Goal: Check status

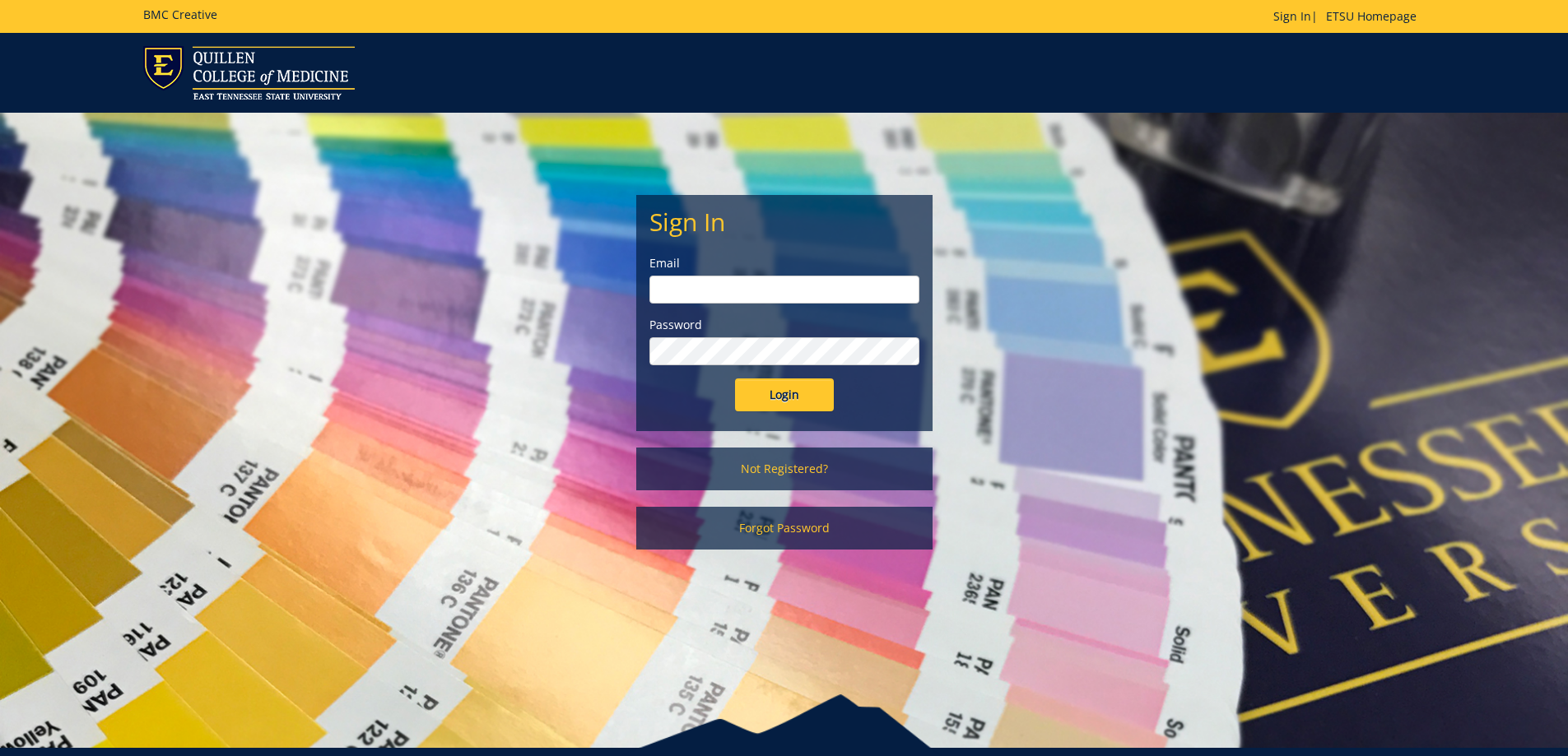
type input "[EMAIL_ADDRESS][DOMAIN_NAME]"
click at [793, 398] on input "Login" at bounding box center [785, 395] width 99 height 33
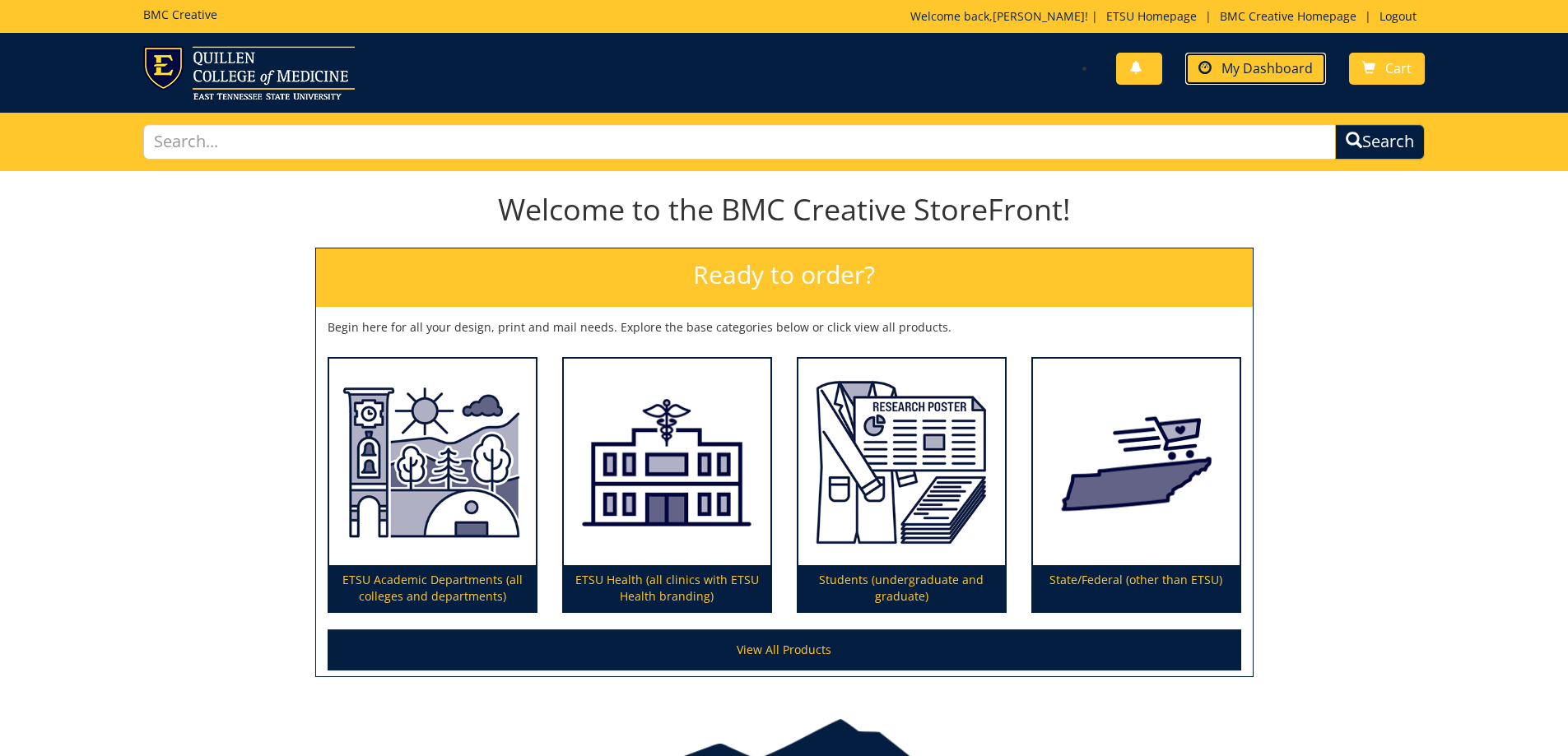
click at [1260, 75] on span "My Dashboard" at bounding box center [1267, 69] width 91 height 18
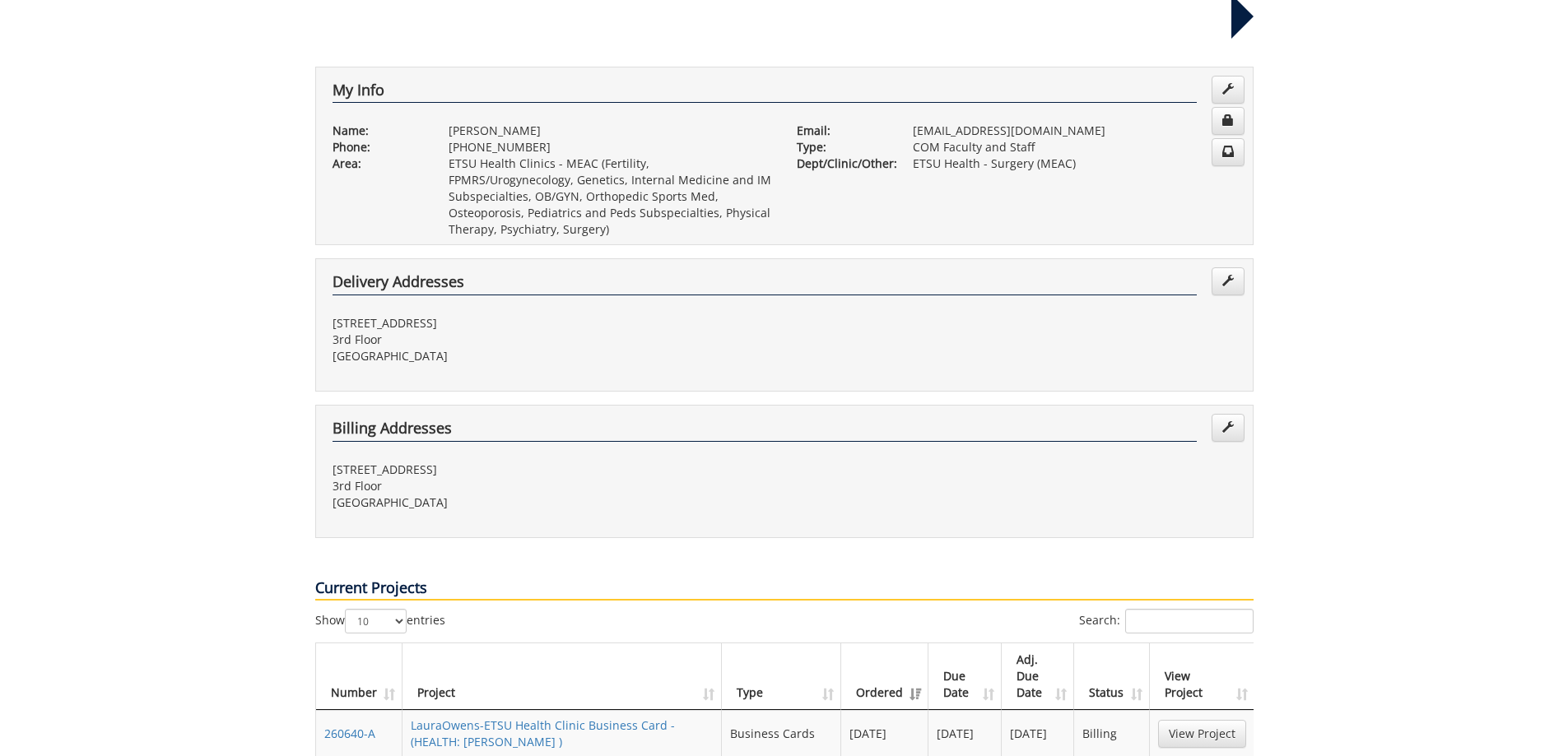
scroll to position [576, 0]
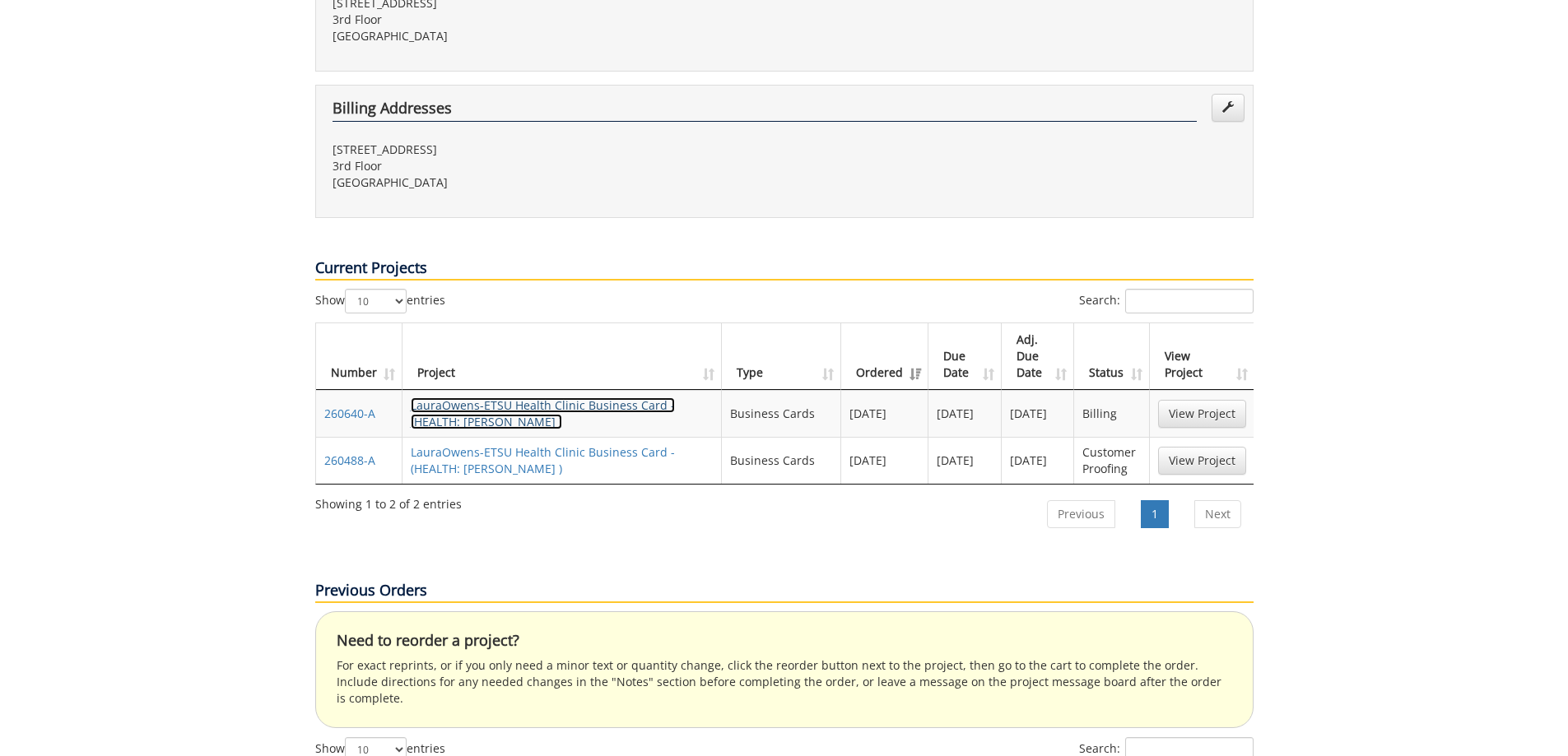
click at [453, 397] on link "LauraOwens-ETSU Health Clinic Business Card - (HEALTH: Ramos BC )" at bounding box center [543, 413] width 264 height 32
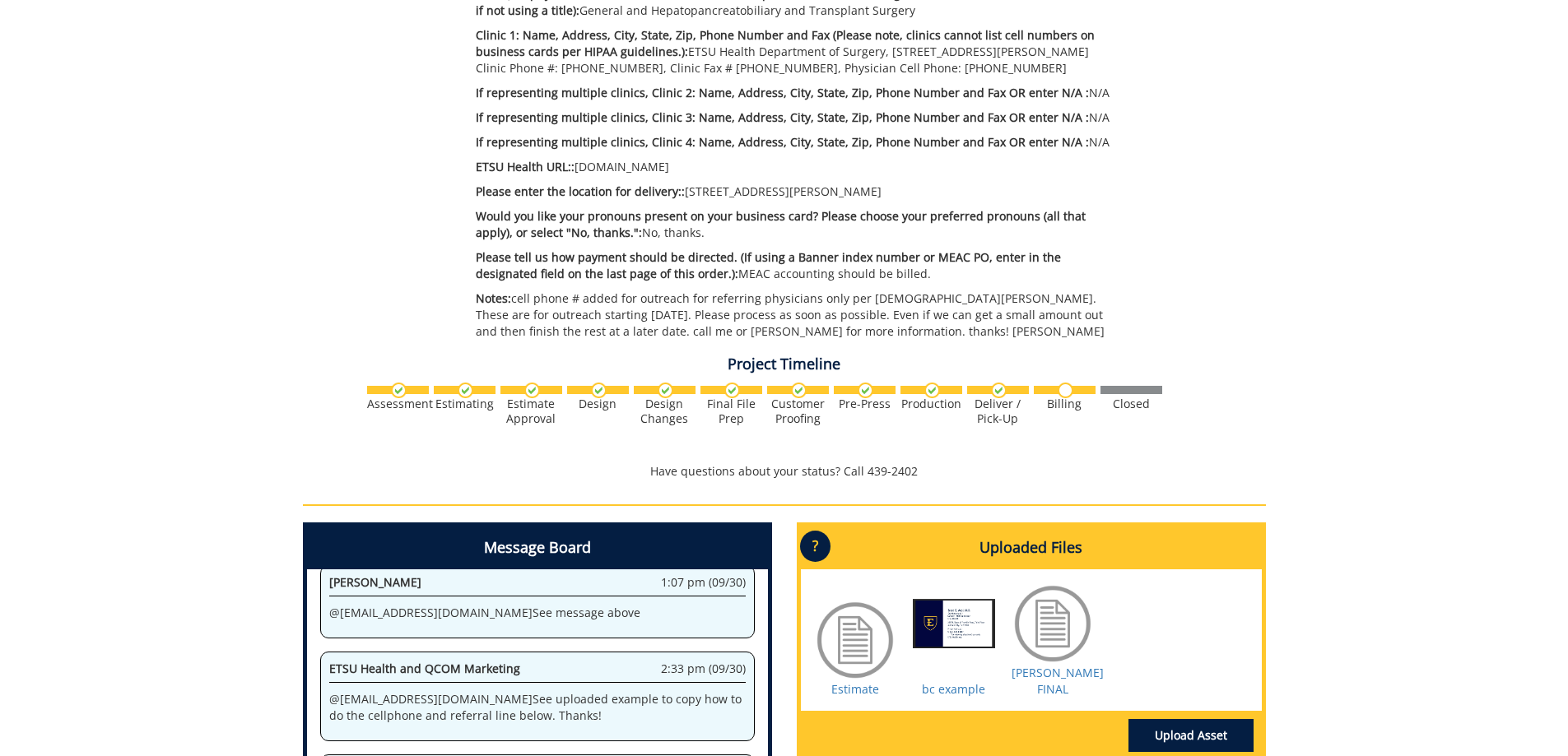
scroll to position [658, 0]
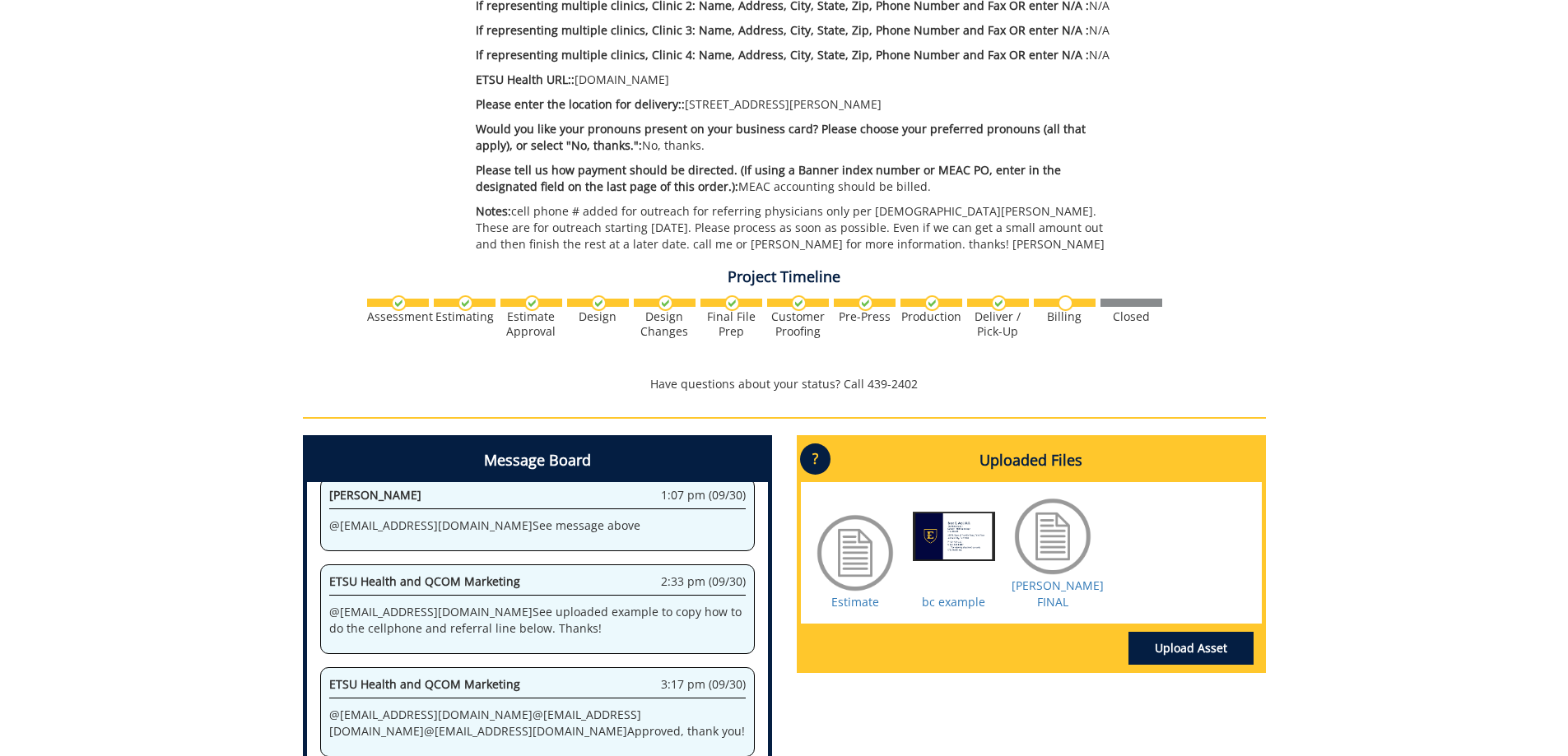
click at [948, 519] on div at bounding box center [954, 553] width 82 height 82
click at [946, 596] on div "Estimate bc example Ramos FINAL" at bounding box center [1031, 553] width 461 height 141
click at [946, 594] on link "bc example" at bounding box center [954, 601] width 64 height 16
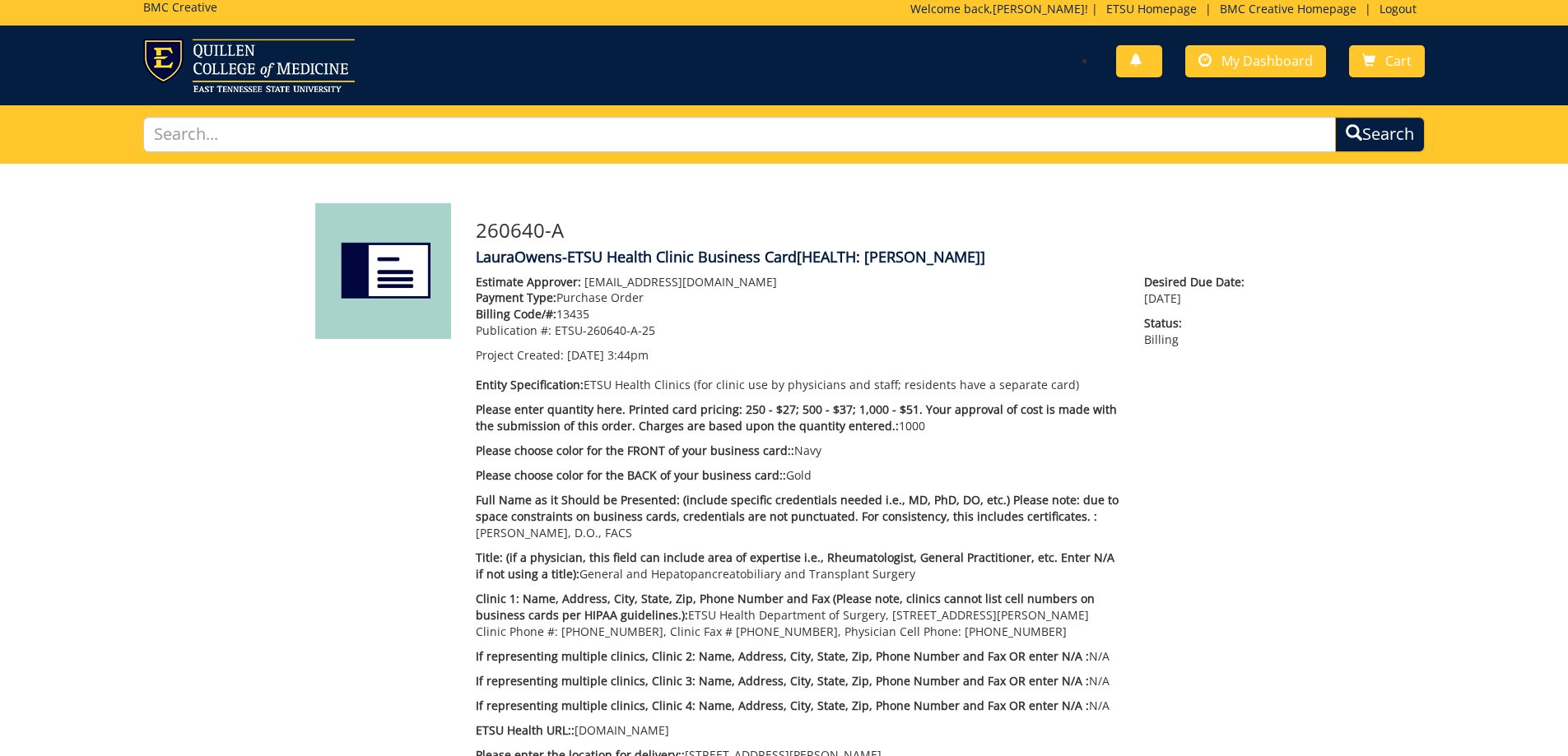
scroll to position [0, 0]
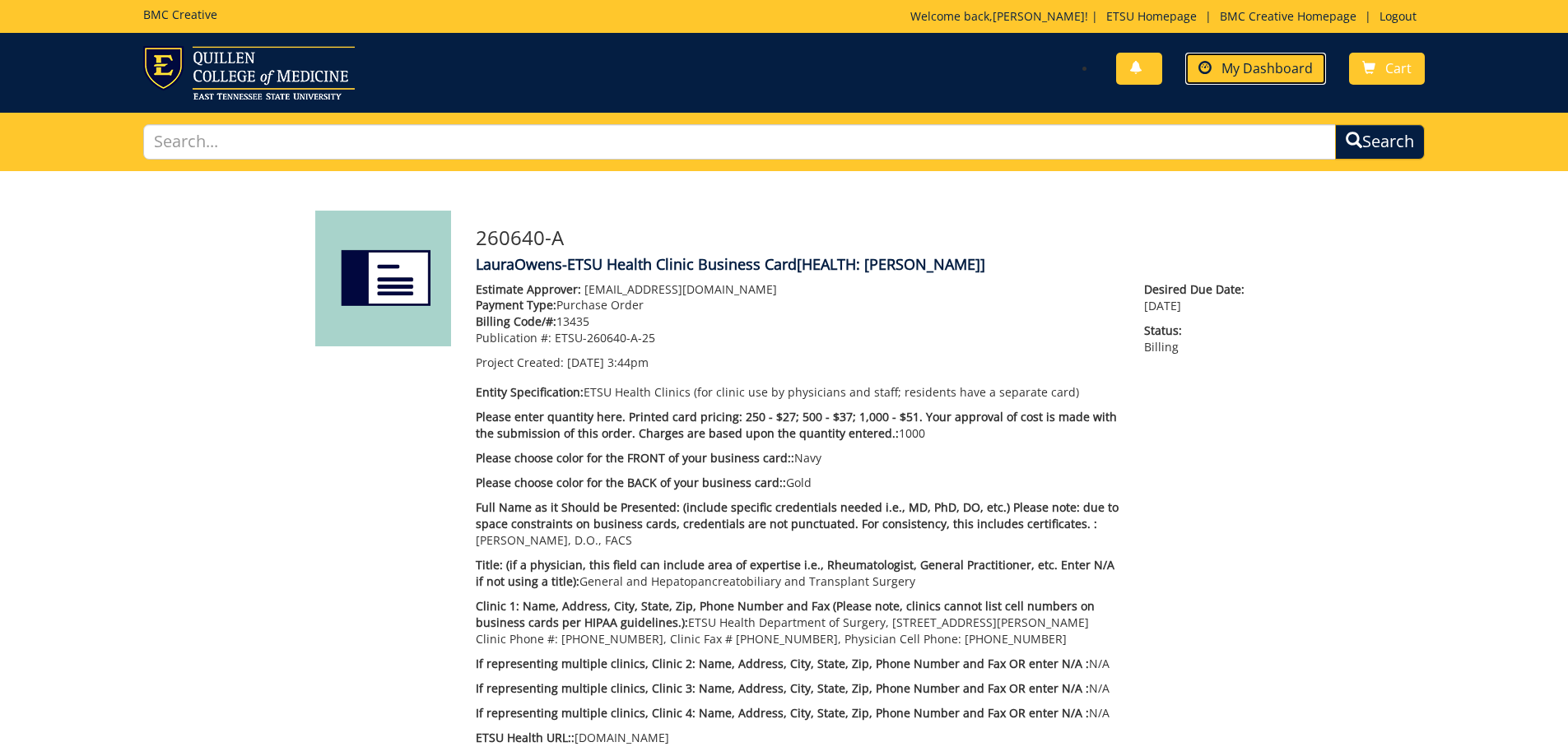
click at [1292, 77] on link "My Dashboard" at bounding box center [1256, 69] width 141 height 32
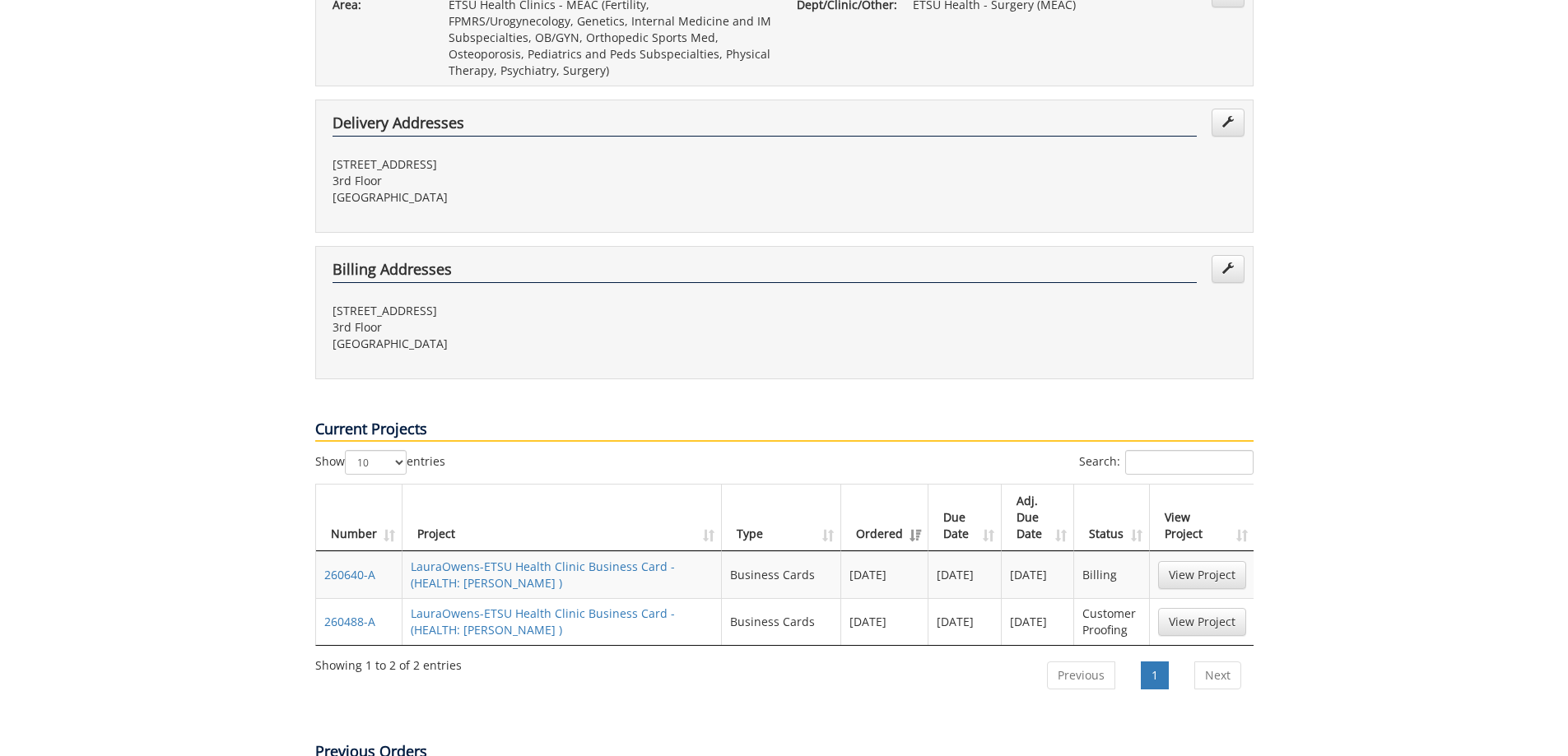
scroll to position [576, 0]
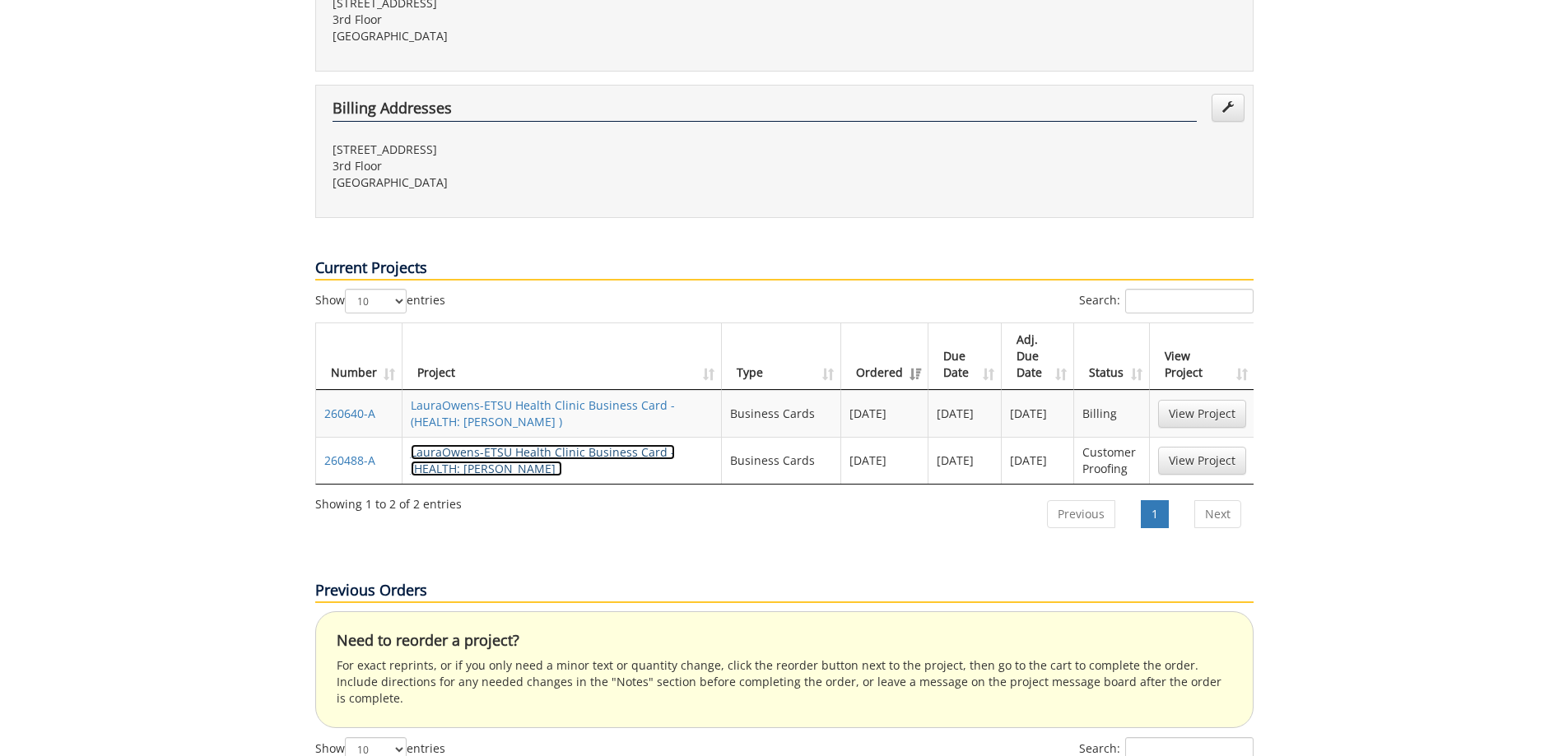
click at [479, 444] on link "LauraOwens-ETSU Health Clinic Business Card - (HEALTH: Bowder BC )" at bounding box center [543, 460] width 264 height 32
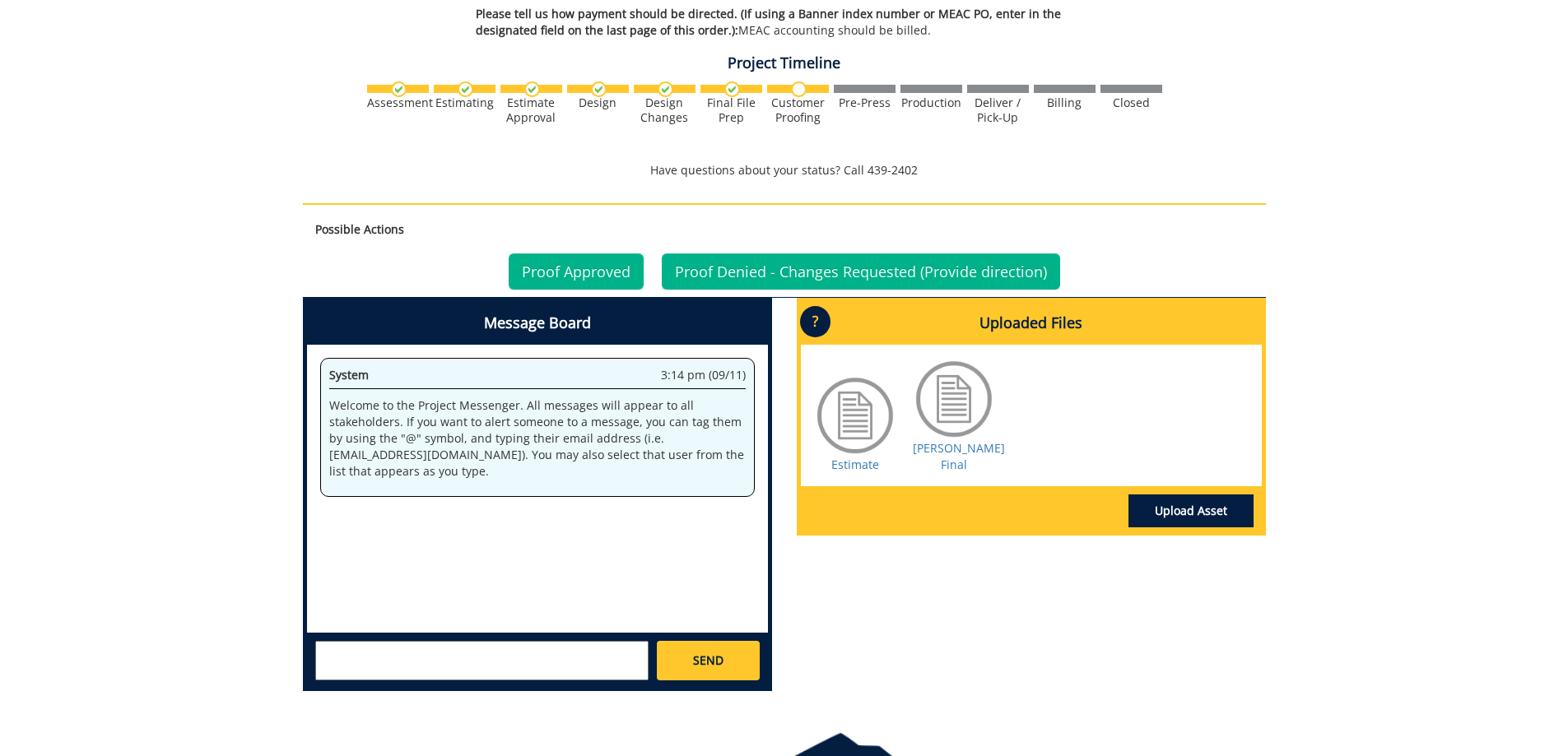
scroll to position [823, 0]
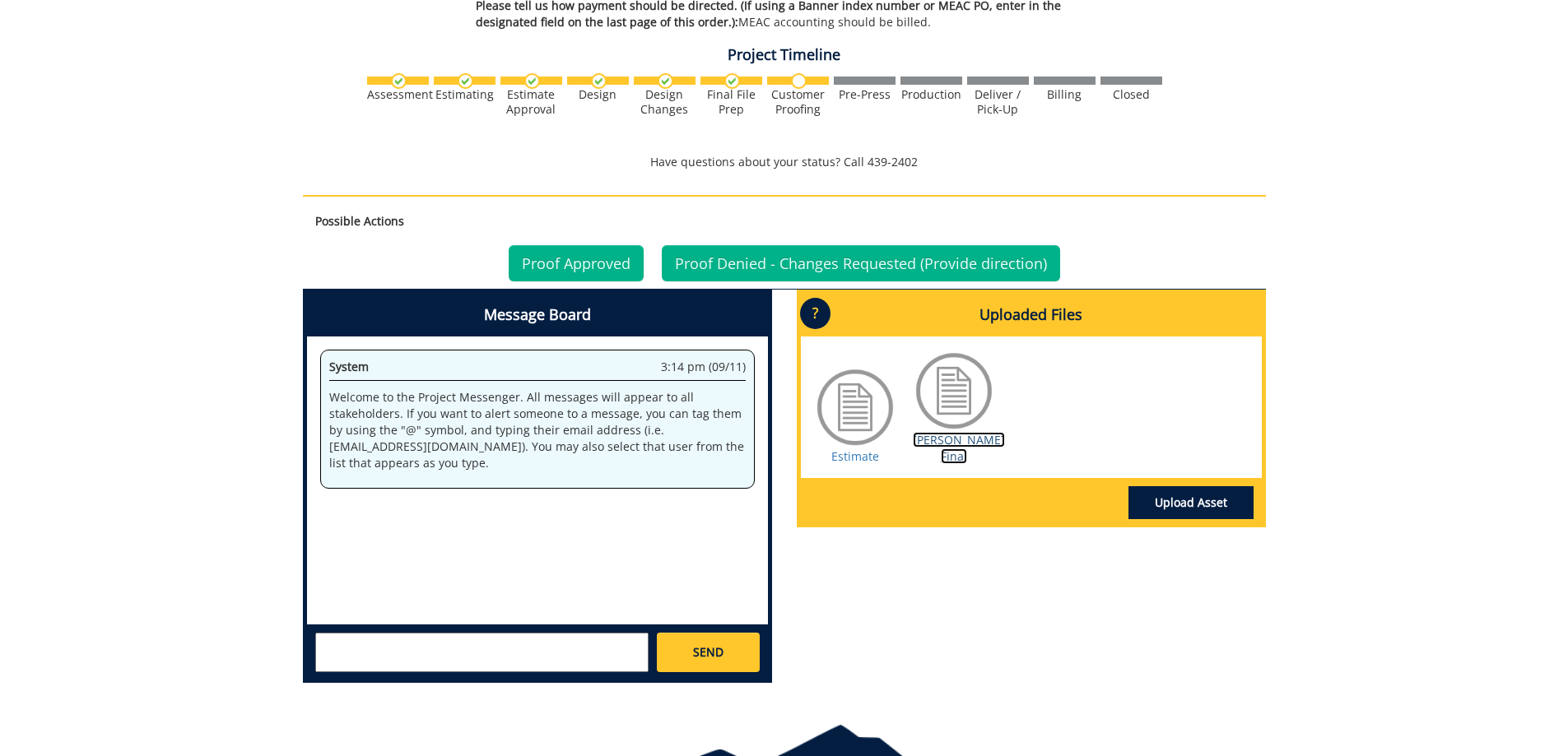
click at [946, 443] on link "[PERSON_NAME] Final" at bounding box center [959, 448] width 92 height 32
click at [556, 259] on link "Proof Approved" at bounding box center [576, 263] width 135 height 36
